Goal: Transaction & Acquisition: Purchase product/service

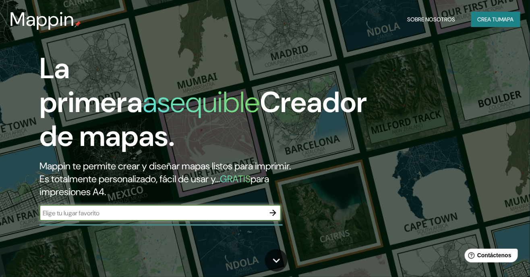
click at [493, 16] on font "Crea tu" at bounding box center [489, 19] width 22 height 7
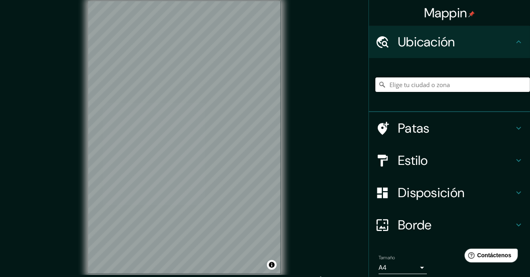
click at [437, 83] on input "Elige tu ciudad o zona" at bounding box center [453, 84] width 155 height 15
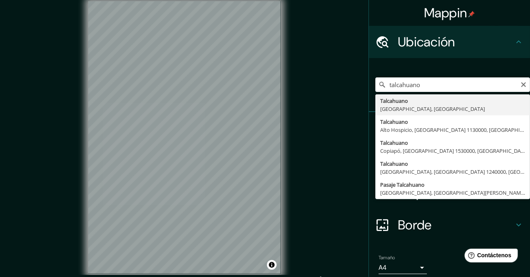
type input "Talcahuano, [GEOGRAPHIC_DATA], [GEOGRAPHIC_DATA]"
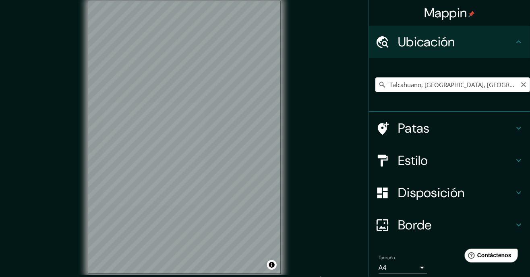
click at [505, 132] on h4 "Patas" at bounding box center [456, 128] width 116 height 16
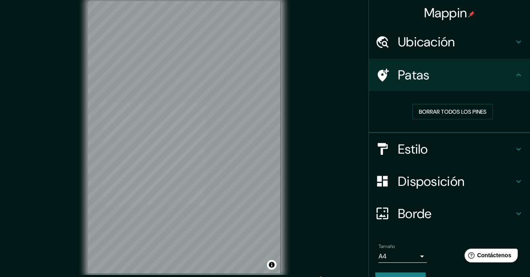
click at [513, 154] on h4 "Estilo" at bounding box center [456, 149] width 116 height 16
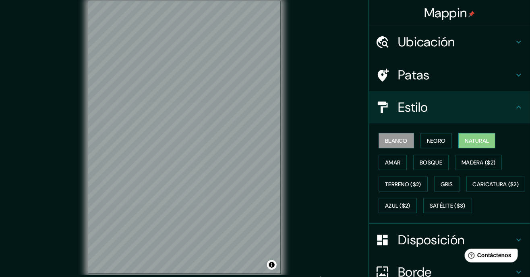
click at [485, 145] on font "Natural" at bounding box center [477, 140] width 24 height 10
click at [486, 165] on font "Madera ($2)" at bounding box center [479, 162] width 34 height 10
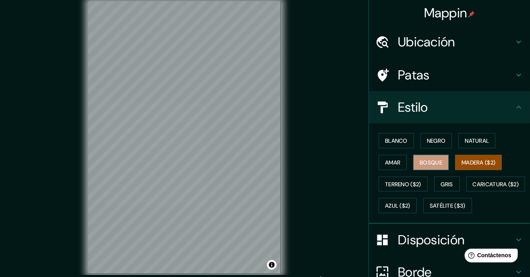
click at [434, 166] on font "Bosque" at bounding box center [431, 162] width 23 height 10
click at [397, 162] on font "Amar" at bounding box center [392, 162] width 15 height 7
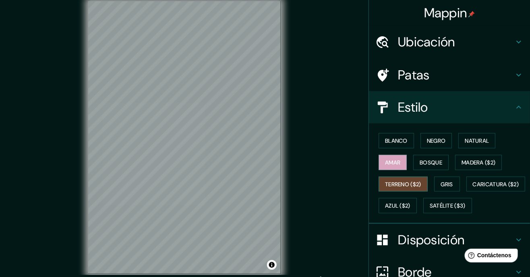
click at [418, 188] on button "Terreno ($2)" at bounding box center [403, 184] width 49 height 15
click at [451, 186] on font "Gris" at bounding box center [447, 184] width 12 height 7
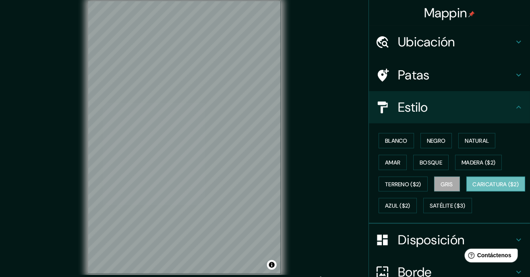
click at [473, 188] on font "Caricatura ($2)" at bounding box center [496, 184] width 46 height 7
click at [482, 143] on font "Natural" at bounding box center [477, 140] width 24 height 7
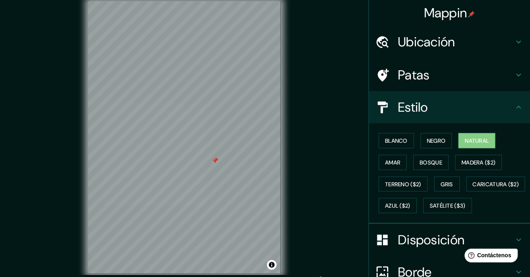
click at [318, 150] on div "Mappin Ubicación Talcahuano, [GEOGRAPHIC_DATA], [GEOGRAPHIC_DATA] Patas Estilo …" at bounding box center [265, 144] width 530 height 288
click at [489, 146] on button "Natural" at bounding box center [477, 140] width 37 height 15
click at [474, 155] on button "Madera ($2)" at bounding box center [478, 162] width 47 height 15
click at [482, 145] on font "Natural" at bounding box center [477, 140] width 24 height 10
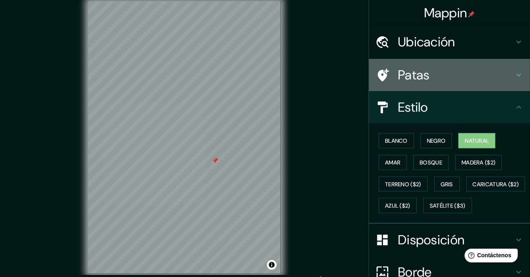
click at [463, 89] on div "Patas" at bounding box center [449, 75] width 161 height 32
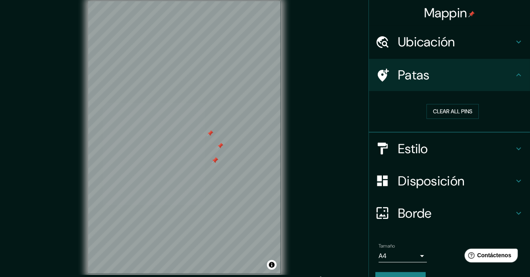
click at [214, 164] on div at bounding box center [215, 160] width 6 height 6
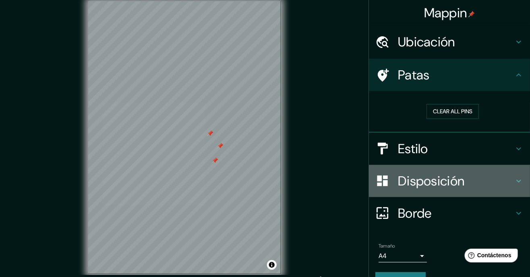
click at [434, 184] on font "Disposición" at bounding box center [431, 181] width 67 height 17
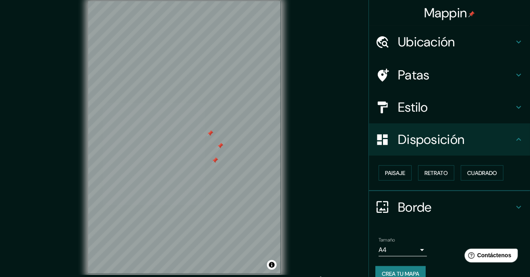
click at [523, 139] on icon at bounding box center [519, 140] width 10 height 10
click at [496, 47] on h4 "Ubicación" at bounding box center [456, 42] width 116 height 16
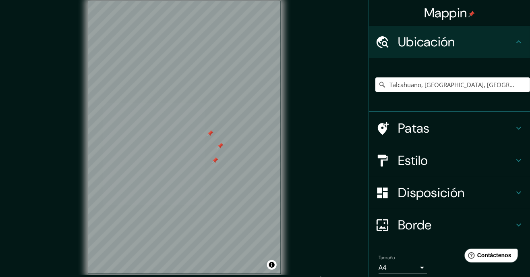
click at [493, 131] on h4 "Patas" at bounding box center [456, 128] width 116 height 16
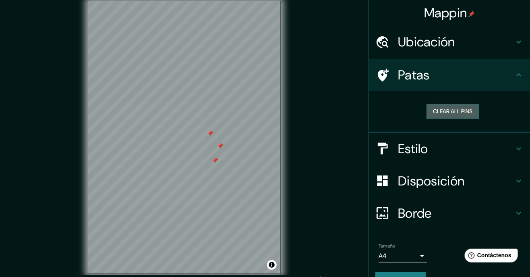
click at [467, 108] on button "Clear all pins" at bounding box center [453, 111] width 52 height 15
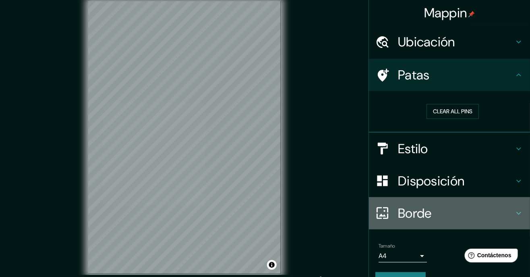
click at [501, 216] on h4 "Borde" at bounding box center [456, 213] width 116 height 16
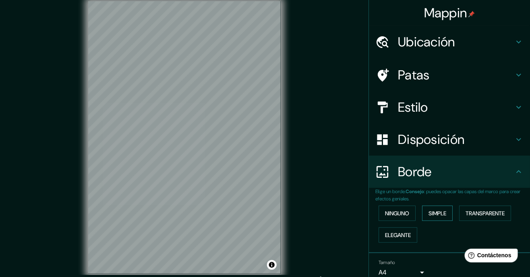
click at [450, 215] on button "Simple" at bounding box center [437, 213] width 31 height 15
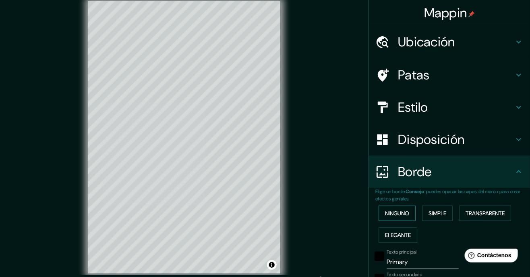
click at [395, 216] on font "Ninguno" at bounding box center [397, 213] width 24 height 7
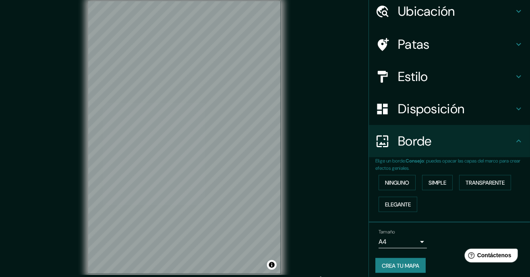
scroll to position [35, 0]
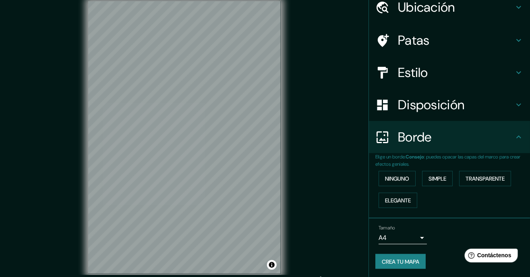
click at [416, 233] on body "Mappin Ubicación Talcahuano, [GEOGRAPHIC_DATA], [GEOGRAPHIC_DATA] Patas Estilo …" at bounding box center [265, 138] width 530 height 277
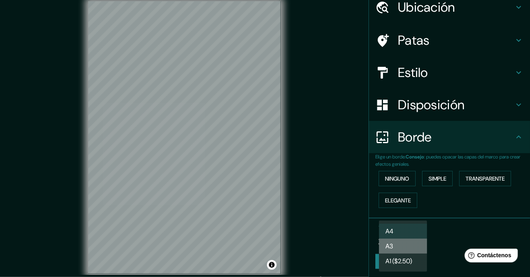
click at [401, 252] on li "A3" at bounding box center [403, 246] width 48 height 15
type input "a4"
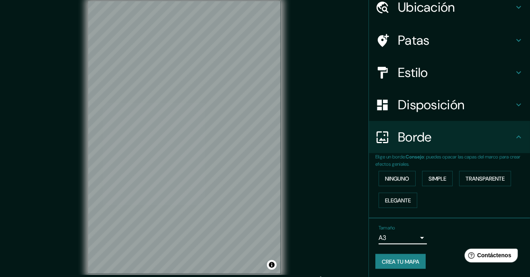
click at [450, 114] on div "Disposición" at bounding box center [449, 105] width 161 height 32
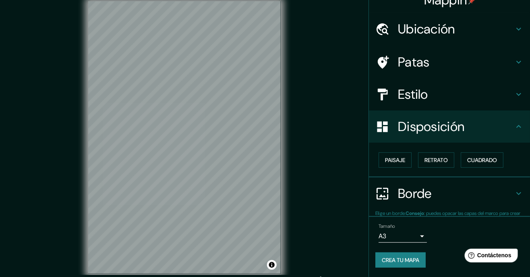
scroll to position [13, 0]
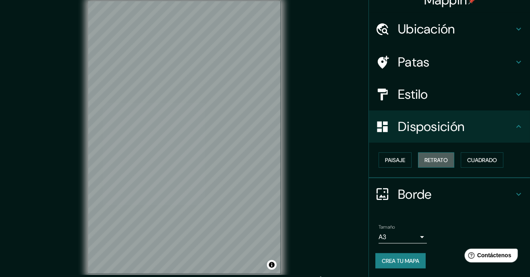
click at [439, 159] on font "Retrato" at bounding box center [436, 159] width 23 height 7
click at [501, 160] on button "Cuadrado" at bounding box center [482, 159] width 43 height 15
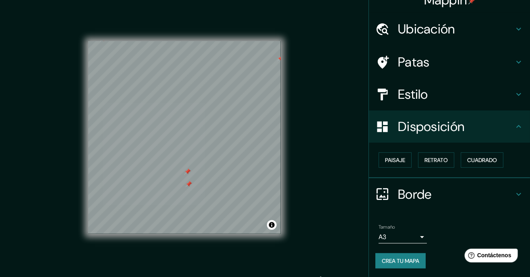
click at [414, 62] on font "Patas" at bounding box center [414, 62] width 32 height 17
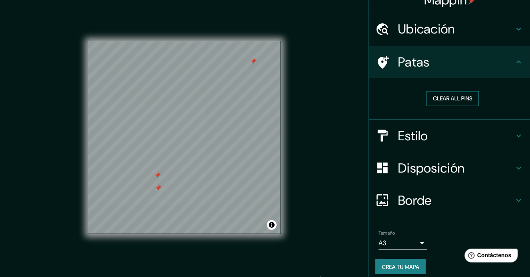
click at [457, 101] on button "Clear all pins" at bounding box center [453, 98] width 52 height 15
click at [503, 139] on h4 "Estilo" at bounding box center [456, 136] width 116 height 16
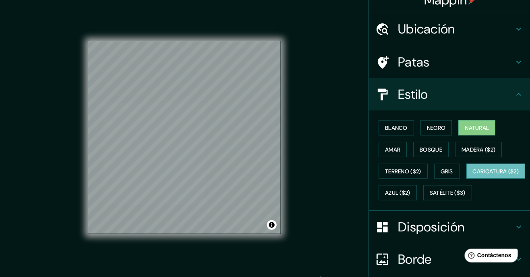
click at [473, 175] on font "Caricatura ($2)" at bounding box center [496, 171] width 46 height 7
click at [411, 189] on font "Azul ($2)" at bounding box center [397, 192] width 25 height 7
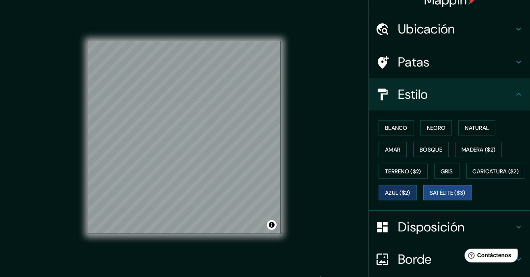
click at [430, 198] on font "Satélite ($3)" at bounding box center [448, 192] width 36 height 10
click at [489, 129] on font "Natural" at bounding box center [477, 127] width 24 height 7
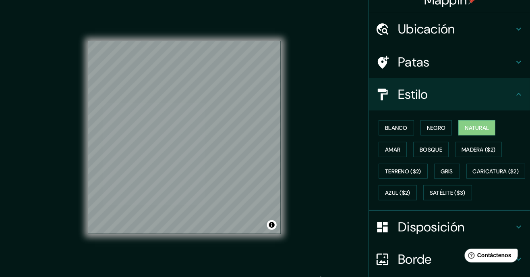
click at [492, 75] on div "Patas" at bounding box center [449, 62] width 161 height 32
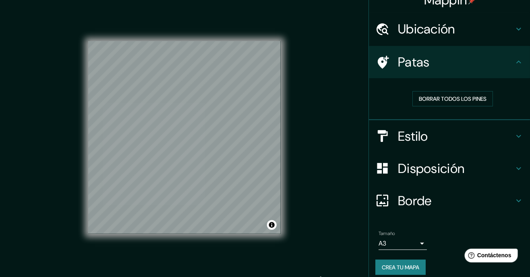
click at [518, 60] on icon at bounding box center [519, 62] width 10 height 10
click at [511, 35] on h4 "Ubicación" at bounding box center [456, 29] width 116 height 16
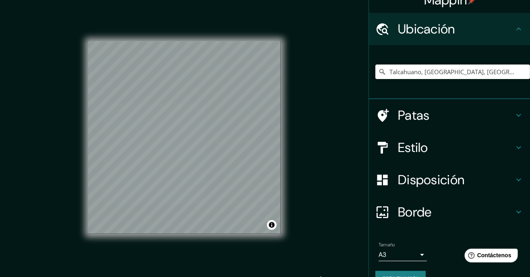
click at [518, 36] on div "Ubicación" at bounding box center [449, 29] width 161 height 32
click at [505, 74] on input "Talcahuano, [GEOGRAPHIC_DATA], [GEOGRAPHIC_DATA]" at bounding box center [453, 71] width 155 height 15
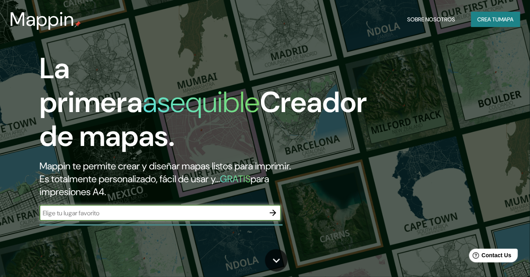
click at [506, 24] on font "mapa" at bounding box center [507, 19] width 15 height 10
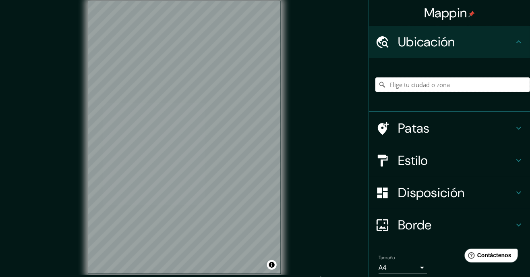
click at [462, 83] on input "Elige tu ciudad o zona" at bounding box center [453, 84] width 155 height 15
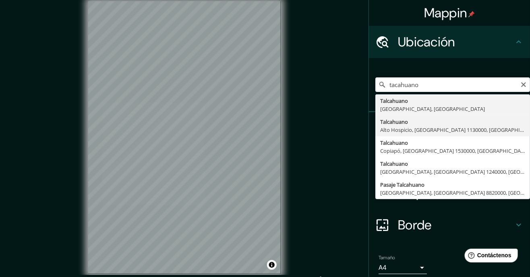
type input "Talcahuano, Alto Hospicio, Región de Tarapacá 1130000, Chile"
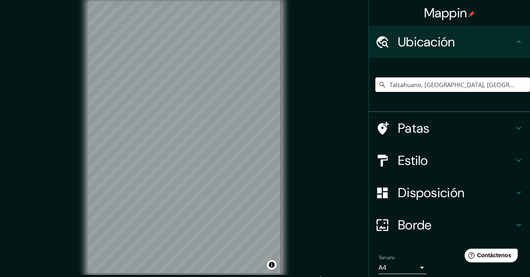
click at [435, 159] on h4 "Estilo" at bounding box center [456, 160] width 116 height 16
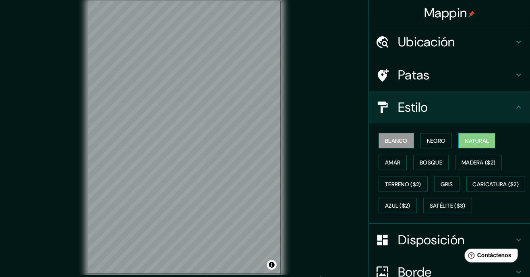
click at [476, 143] on font "Natural" at bounding box center [477, 140] width 24 height 7
click at [301, 56] on div "Mappin Ubicación Talcahuano, Alto Hospicio, Región de Tarapacá 1130000, Chile P…" at bounding box center [265, 144] width 530 height 288
click at [301, 68] on div "Mappin Ubicación Talcahuano, Alto Hospicio, Región de Tarapacá 1130000, Chile P…" at bounding box center [265, 144] width 530 height 288
click at [210, 104] on div "© Mapbox © OpenStreetMap Improve this map" at bounding box center [184, 137] width 218 height 275
drag, startPoint x: 288, startPoint y: 92, endPoint x: 70, endPoint y: 219, distance: 252.0
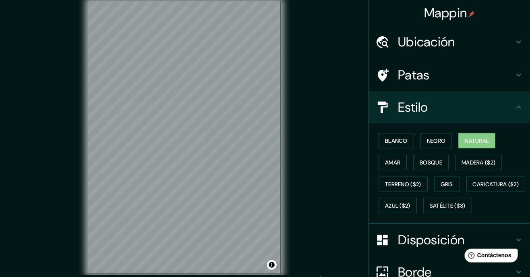
click at [70, 219] on div "Mappin Ubicación Talcahuano, Alto Hospicio, Región de Tarapacá 1130000, Chile P…" at bounding box center [265, 144] width 530 height 288
click at [473, 188] on font "Caricatura ($2)" at bounding box center [496, 184] width 46 height 7
click at [478, 140] on font "Natural" at bounding box center [477, 140] width 24 height 7
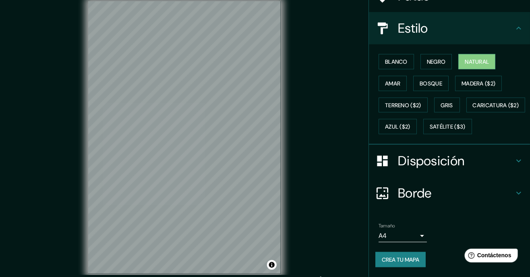
scroll to position [97, 0]
click at [450, 159] on font "Disposición" at bounding box center [431, 160] width 67 height 17
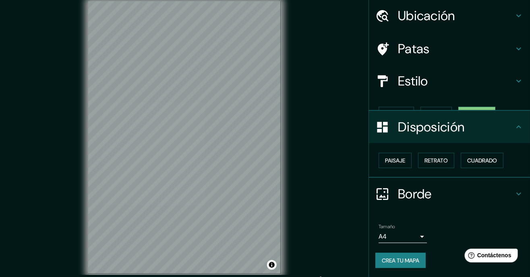
scroll to position [13, 0]
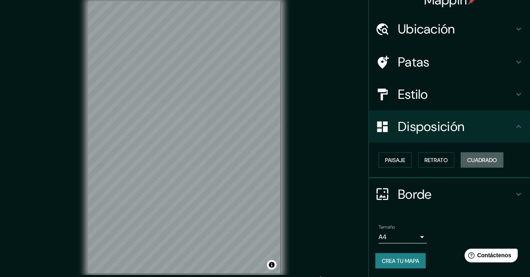
click at [485, 158] on font "Cuadrado" at bounding box center [483, 159] width 30 height 7
